Goal: Transaction & Acquisition: Purchase product/service

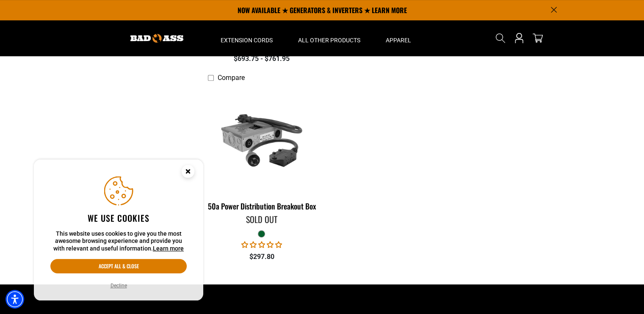
scroll to position [362, 0]
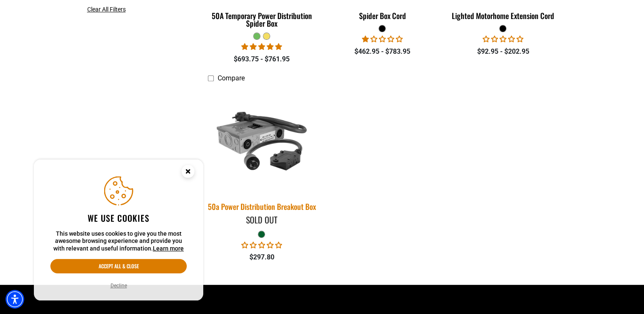
click at [247, 191] on img at bounding box center [261, 140] width 119 height 108
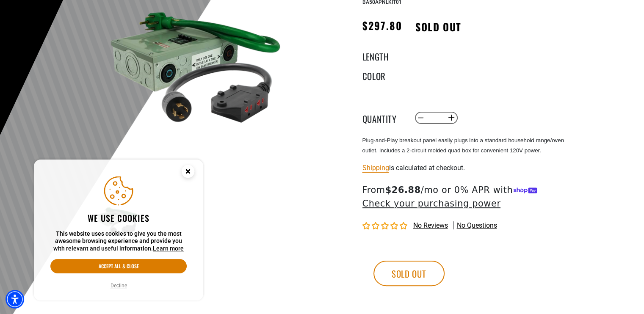
scroll to position [130, 0]
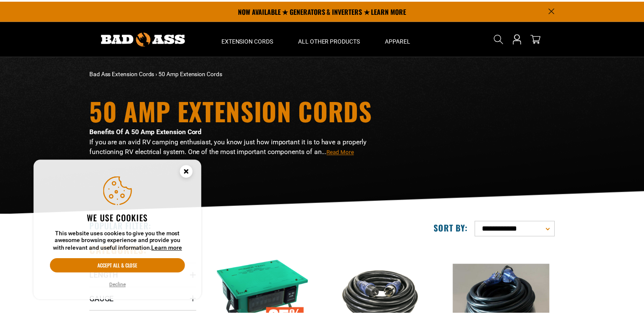
scroll to position [362, 0]
